Goal: Task Accomplishment & Management: Manage account settings

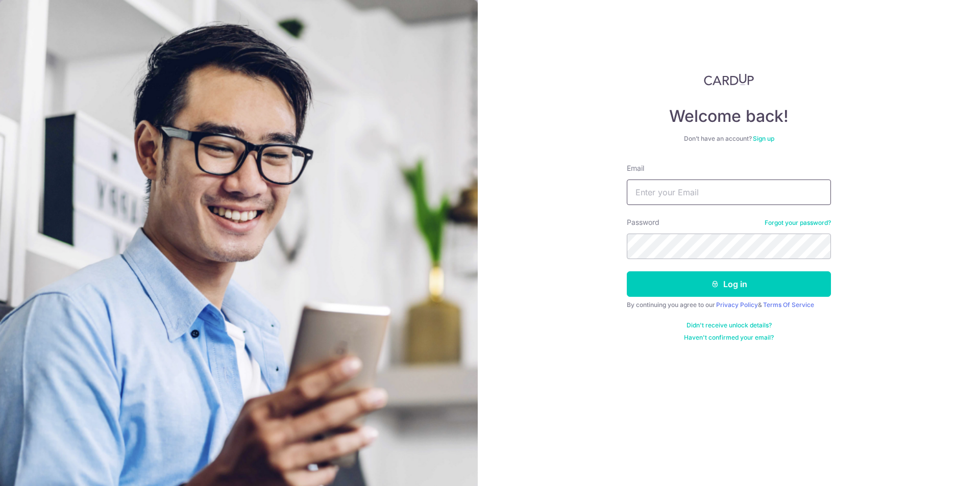
type input "[EMAIL_ADDRESS][DOMAIN_NAME]"
click at [627, 271] on button "Log in" at bounding box center [729, 284] width 204 height 26
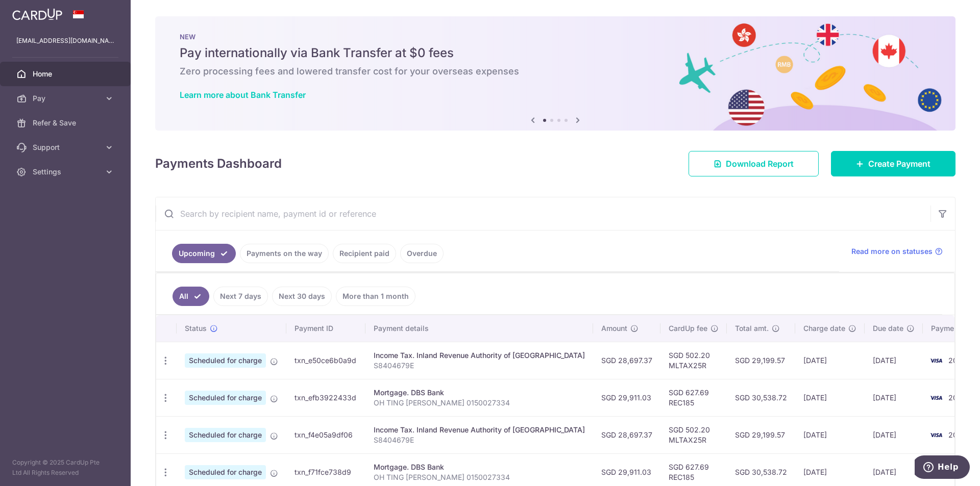
scroll to position [147, 0]
